Goal: Information Seeking & Learning: Understand process/instructions

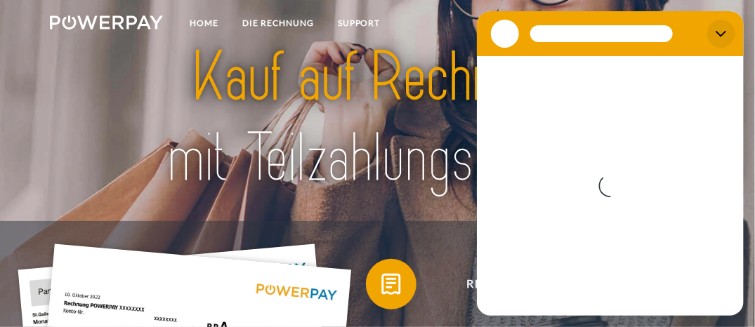
click at [720, 32] on icon "Schließen" at bounding box center [720, 33] width 11 height 11
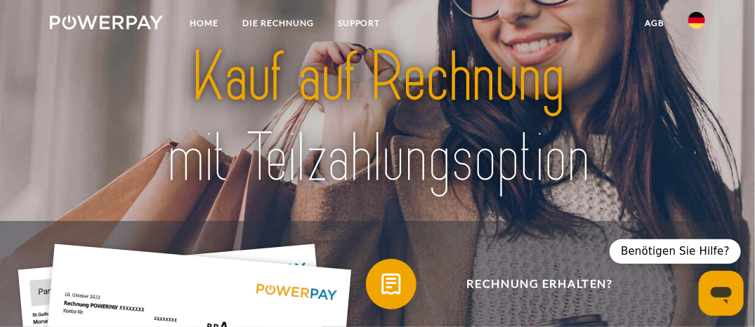
type textarea "*"
click at [702, 16] on img at bounding box center [696, 20] width 17 height 17
click at [696, 138] on img at bounding box center [696, 138] width 17 height 17
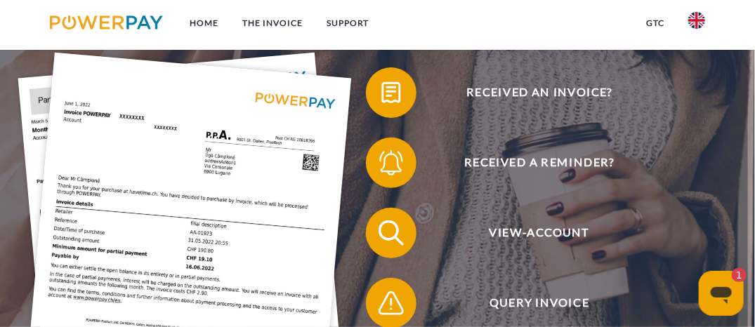
scroll to position [184, 0]
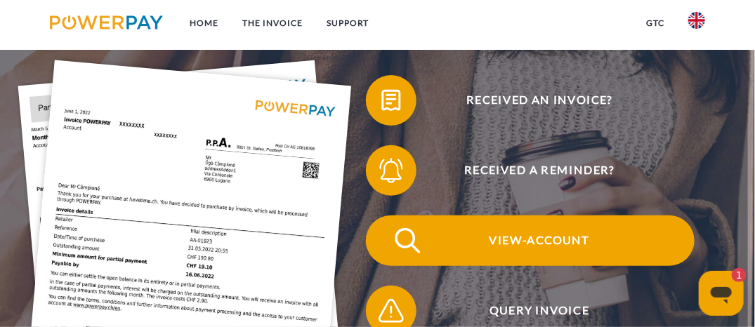
click at [548, 242] on span "View-Account" at bounding box center [540, 241] width 310 height 51
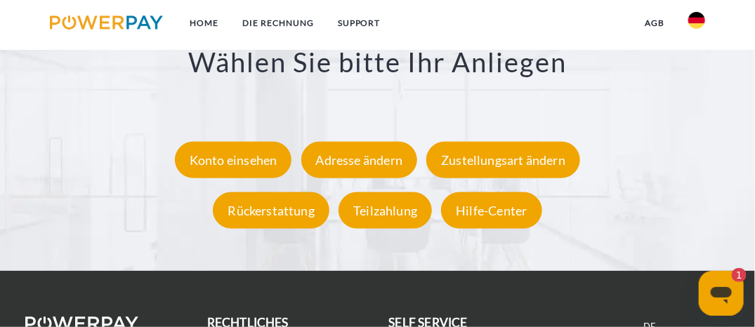
scroll to position [2245, 0]
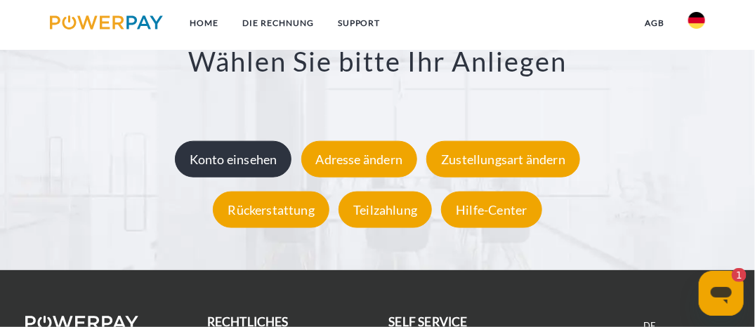
click at [265, 147] on div "Konto einsehen" at bounding box center [233, 159] width 117 height 37
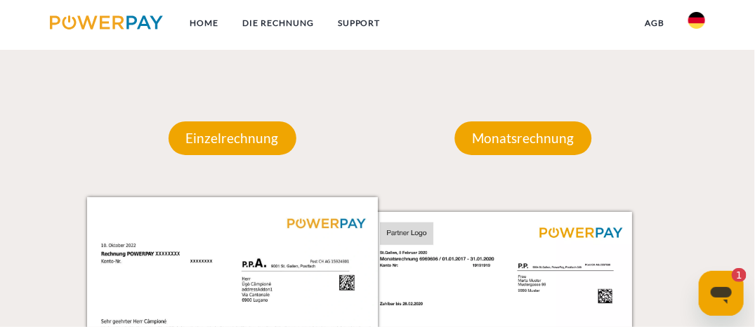
scroll to position [1102, 0]
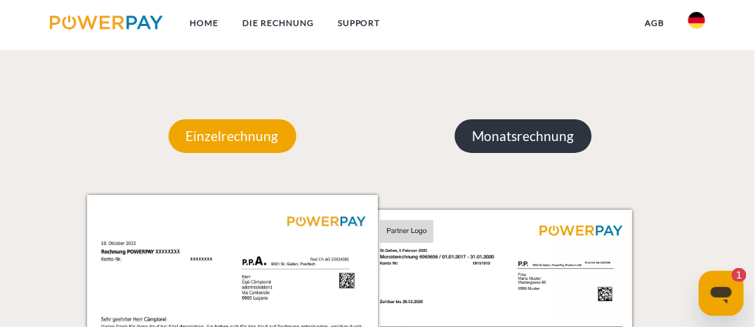
click at [526, 144] on p "Monatsrechnung" at bounding box center [522, 136] width 137 height 34
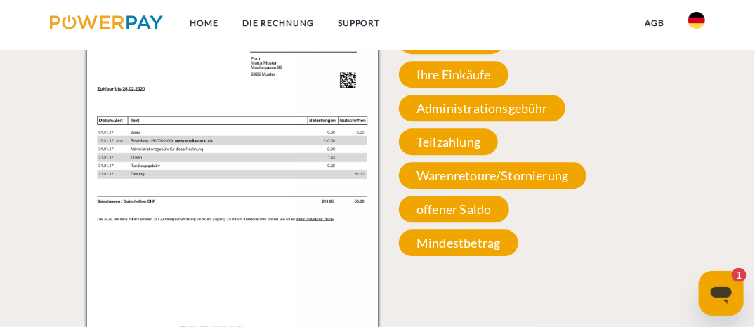
scroll to position [1312, 0]
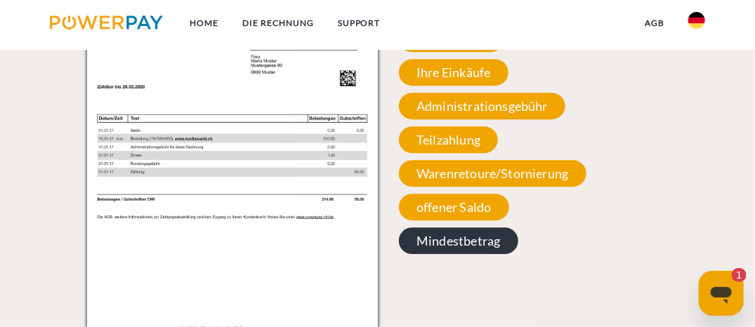
click at [462, 242] on span "Mindestbetrag" at bounding box center [458, 240] width 119 height 27
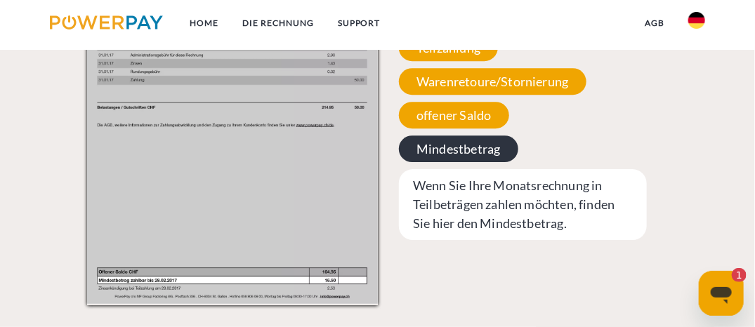
scroll to position [1405, 0]
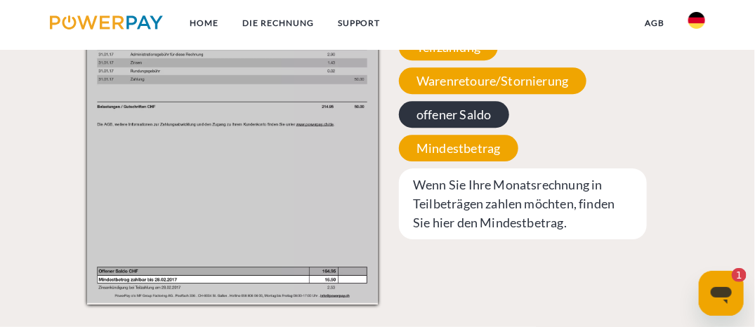
click at [456, 110] on span "offener Saldo" at bounding box center [454, 114] width 110 height 27
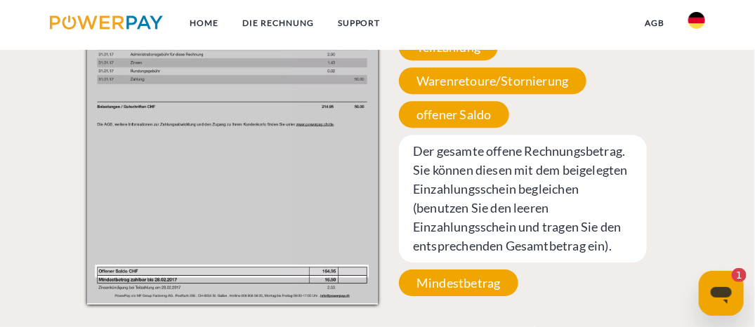
click at [494, 234] on span "Der gesamte offene Rechnungsbetrag. Sie können diesen mit dem beigelegten Einza…" at bounding box center [523, 199] width 248 height 128
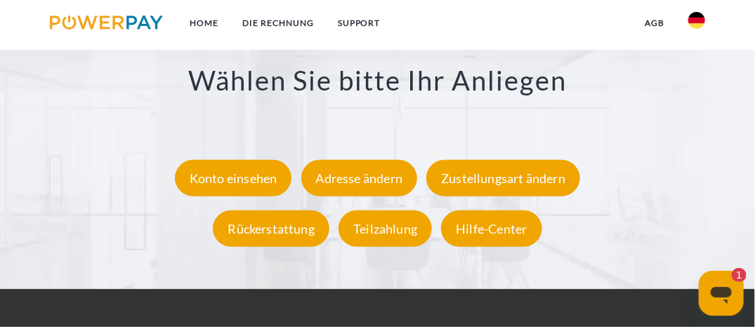
scroll to position [2230, 0]
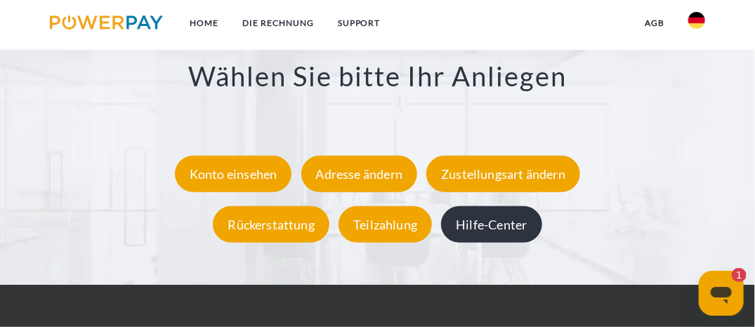
click at [494, 234] on div "Hilfe-Center" at bounding box center [491, 224] width 100 height 37
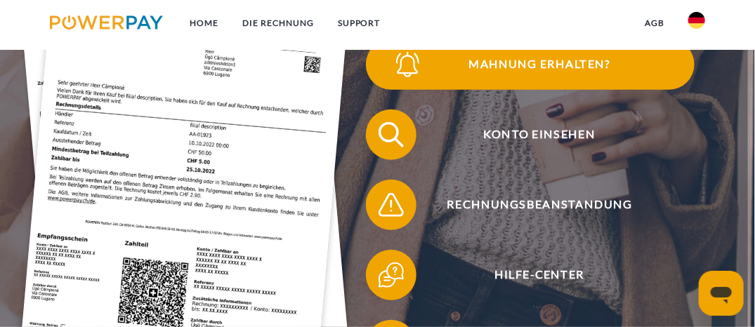
scroll to position [292, 0]
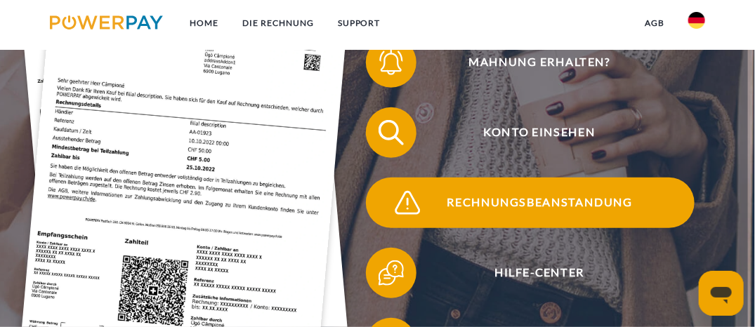
click at [537, 201] on span "Rechnungsbeanstandung" at bounding box center [540, 203] width 310 height 51
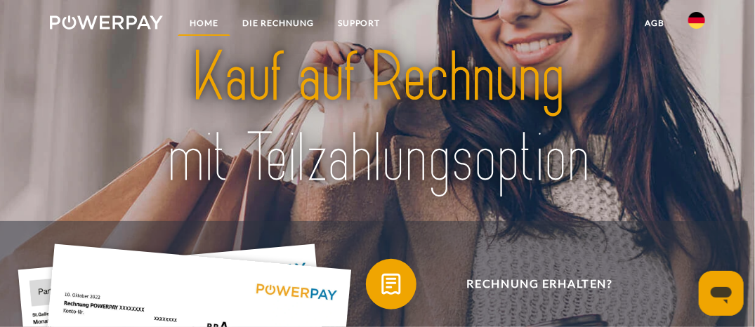
click at [206, 21] on link "Home" at bounding box center [204, 23] width 53 height 25
click at [360, 28] on link "SUPPORT" at bounding box center [359, 23] width 67 height 25
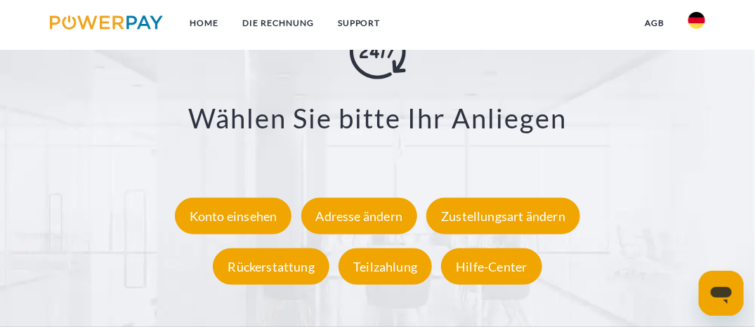
scroll to position [2190, 0]
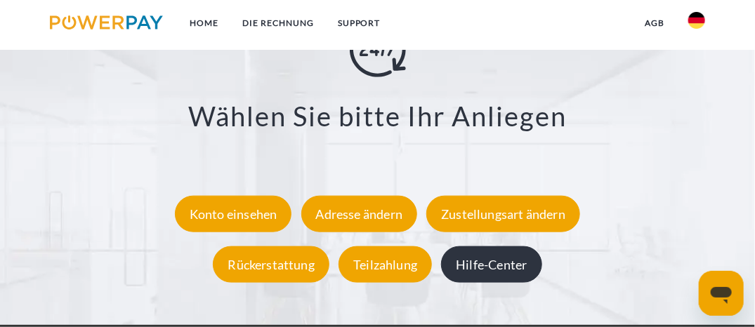
click at [486, 270] on div "Hilfe-Center" at bounding box center [491, 264] width 100 height 37
